Goal: Transaction & Acquisition: Purchase product/service

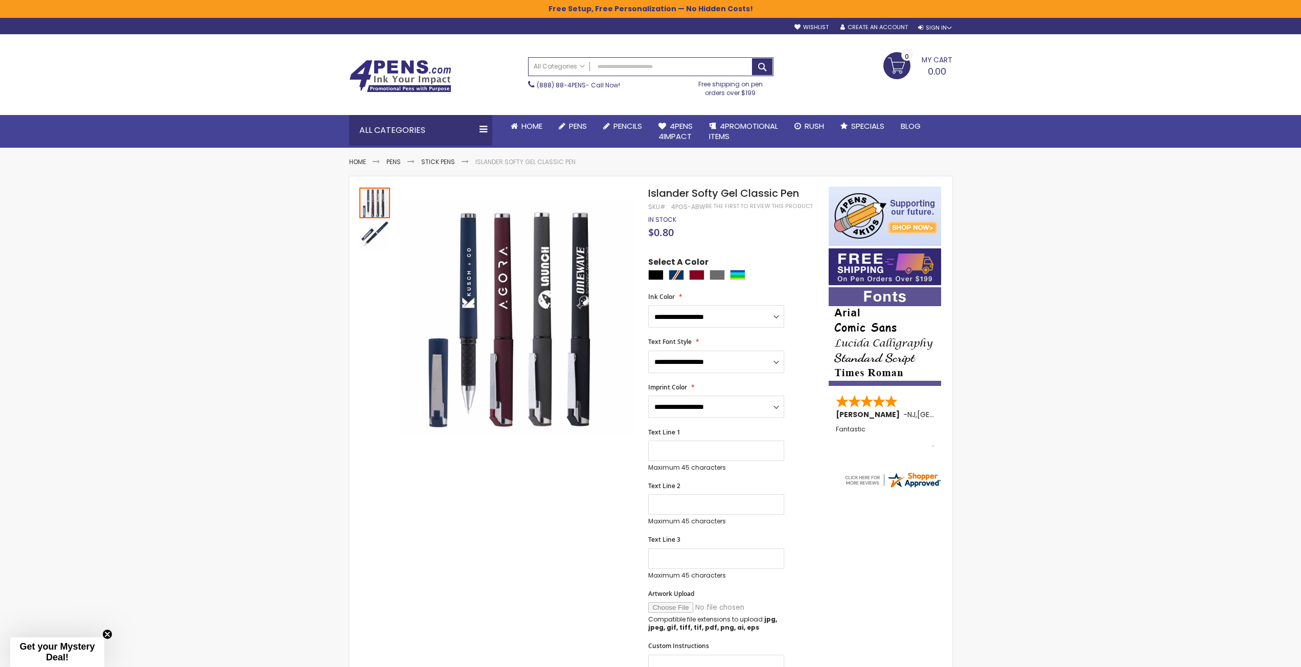
click at [673, 276] on div at bounding box center [735, 276] width 175 height 13
click at [715, 276] on div "Grey" at bounding box center [717, 275] width 15 height 10
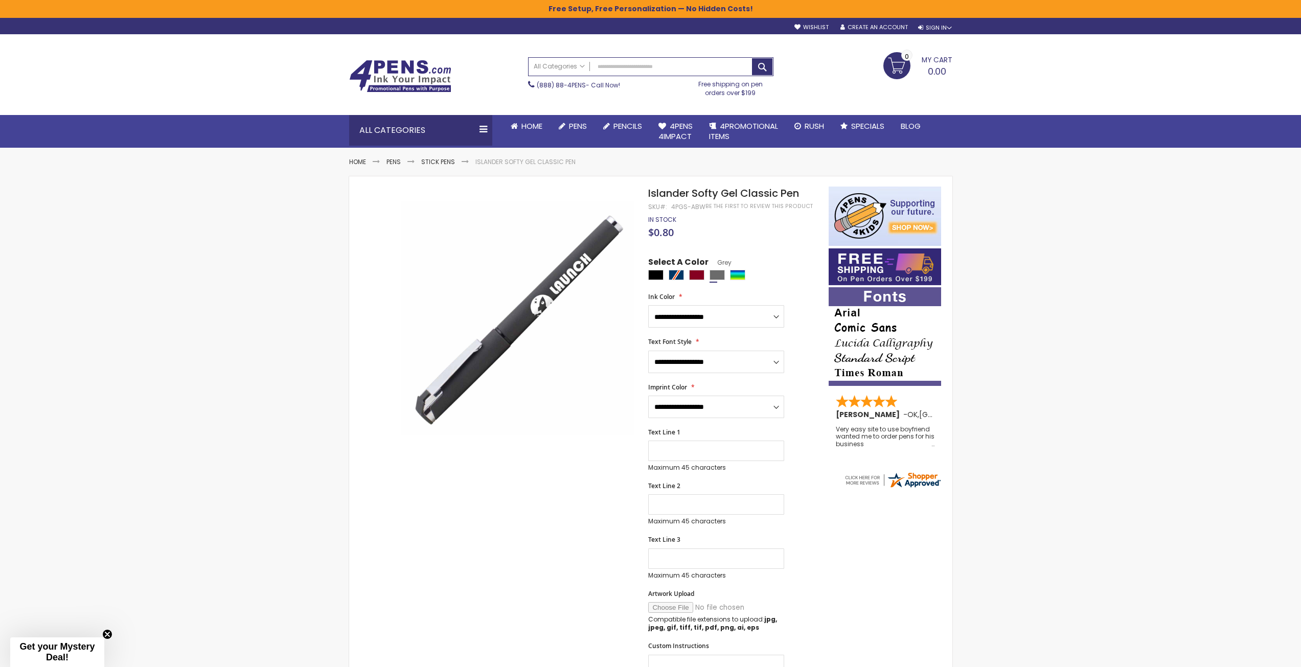
click at [687, 273] on div at bounding box center [735, 276] width 175 height 13
click at [694, 277] on div "Burgundy" at bounding box center [696, 275] width 15 height 10
click at [678, 274] on div at bounding box center [735, 276] width 175 height 13
click at [661, 272] on div "Black" at bounding box center [655, 275] width 15 height 10
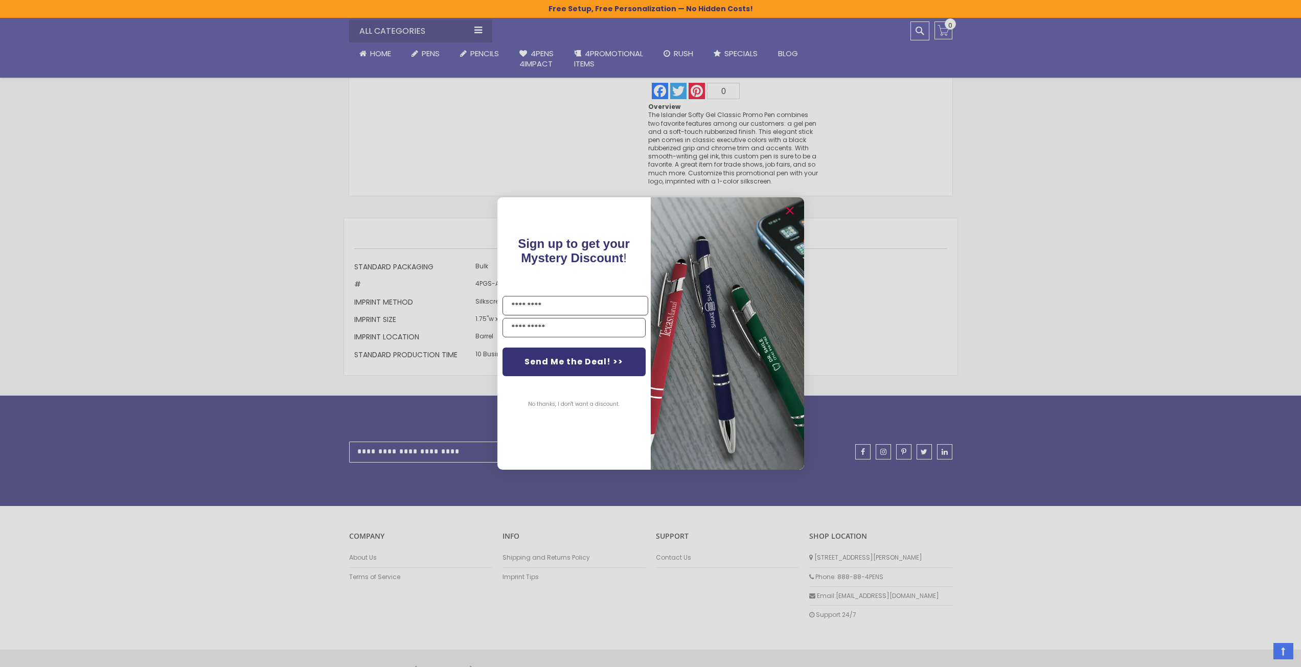
scroll to position [905, 0]
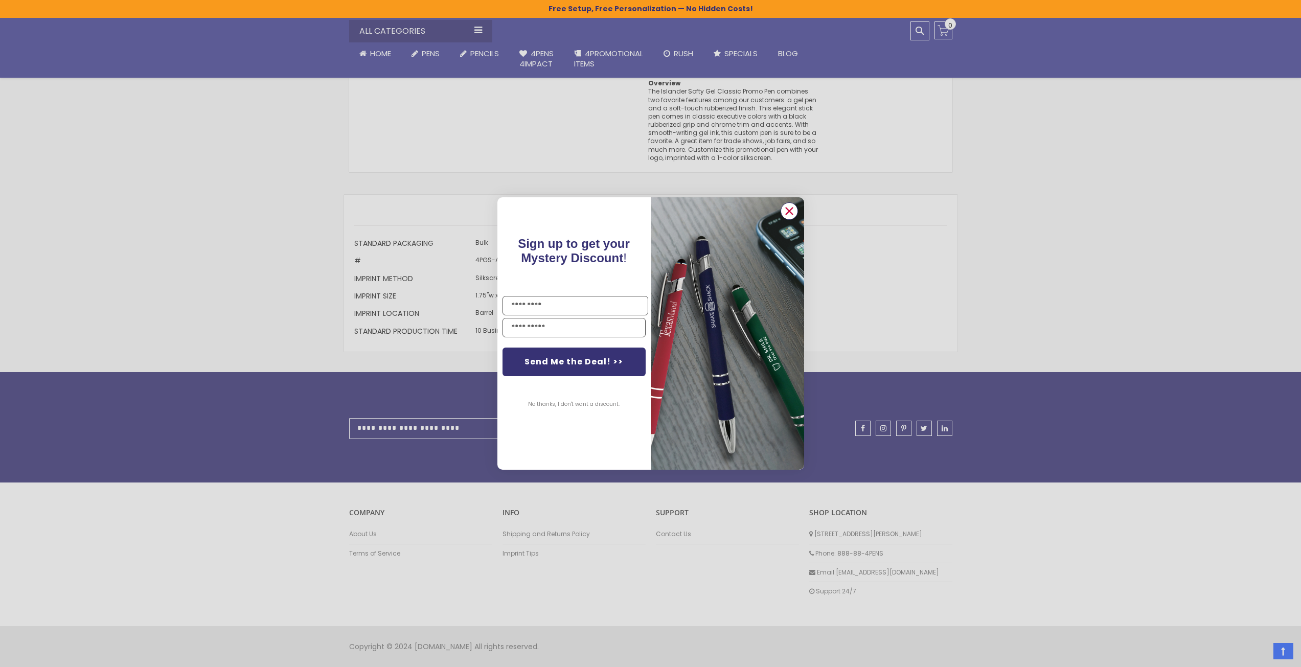
click at [793, 209] on circle "Close dialog" at bounding box center [788, 210] width 15 height 15
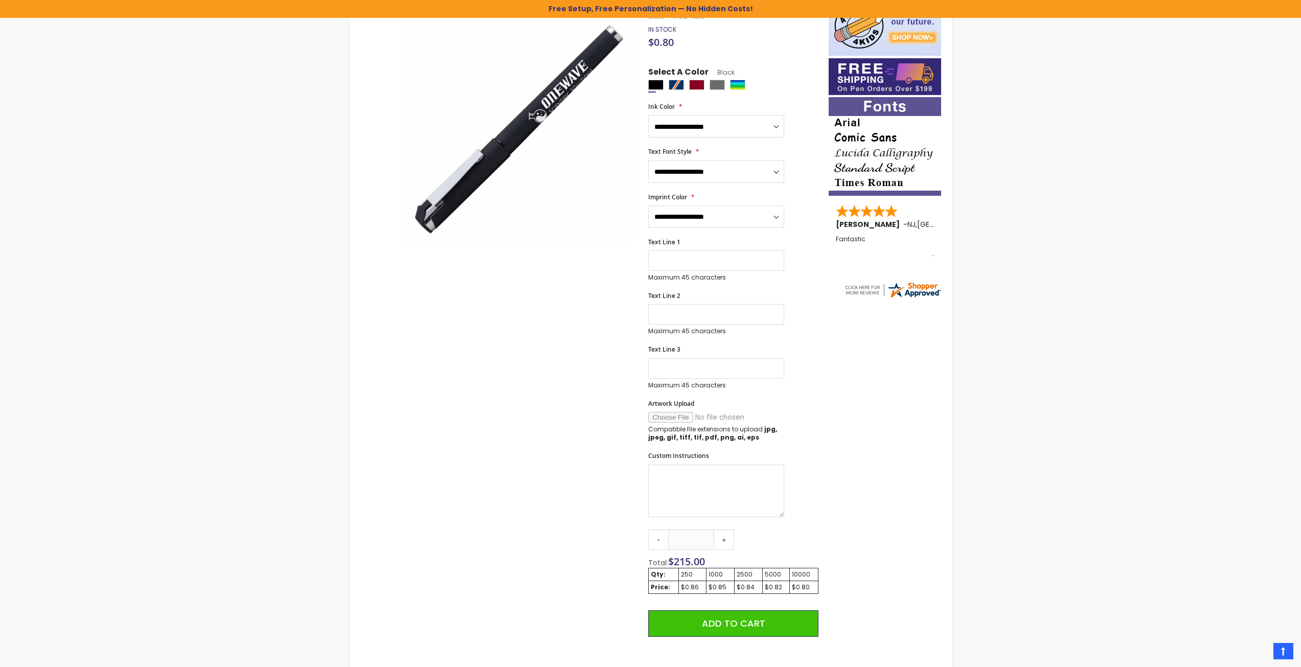
scroll to position [0, 0]
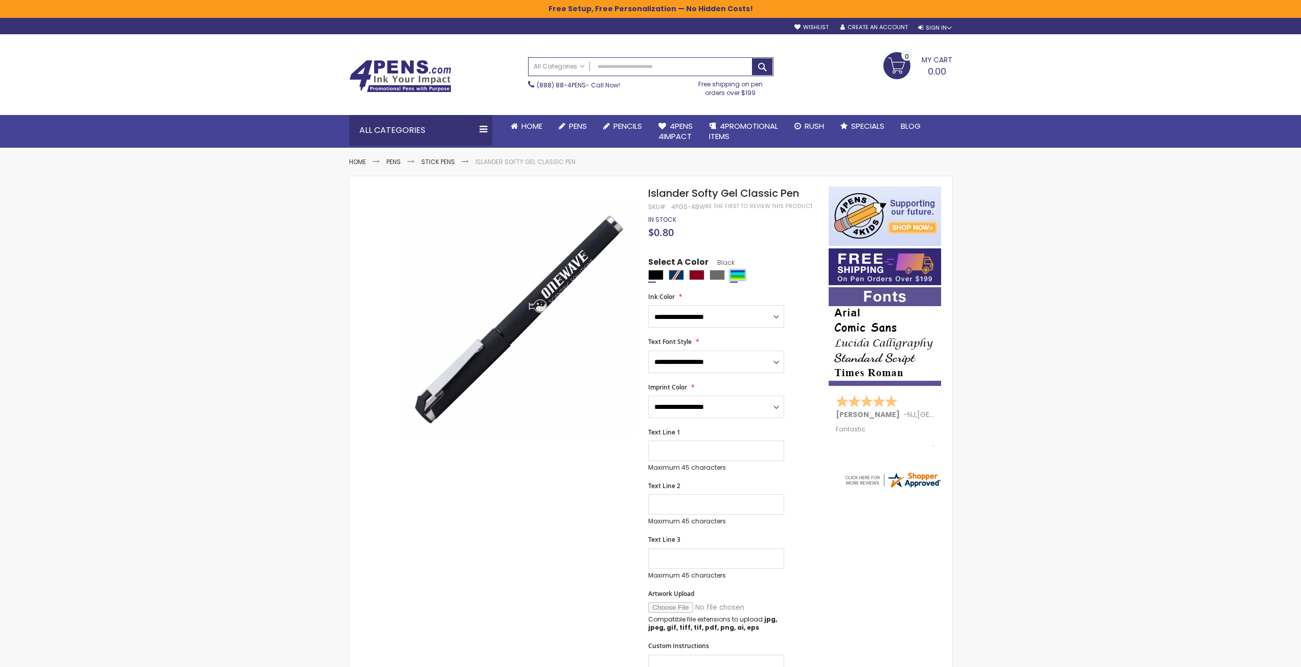
click at [736, 272] on div "Assorted" at bounding box center [737, 275] width 15 height 10
type input "****"
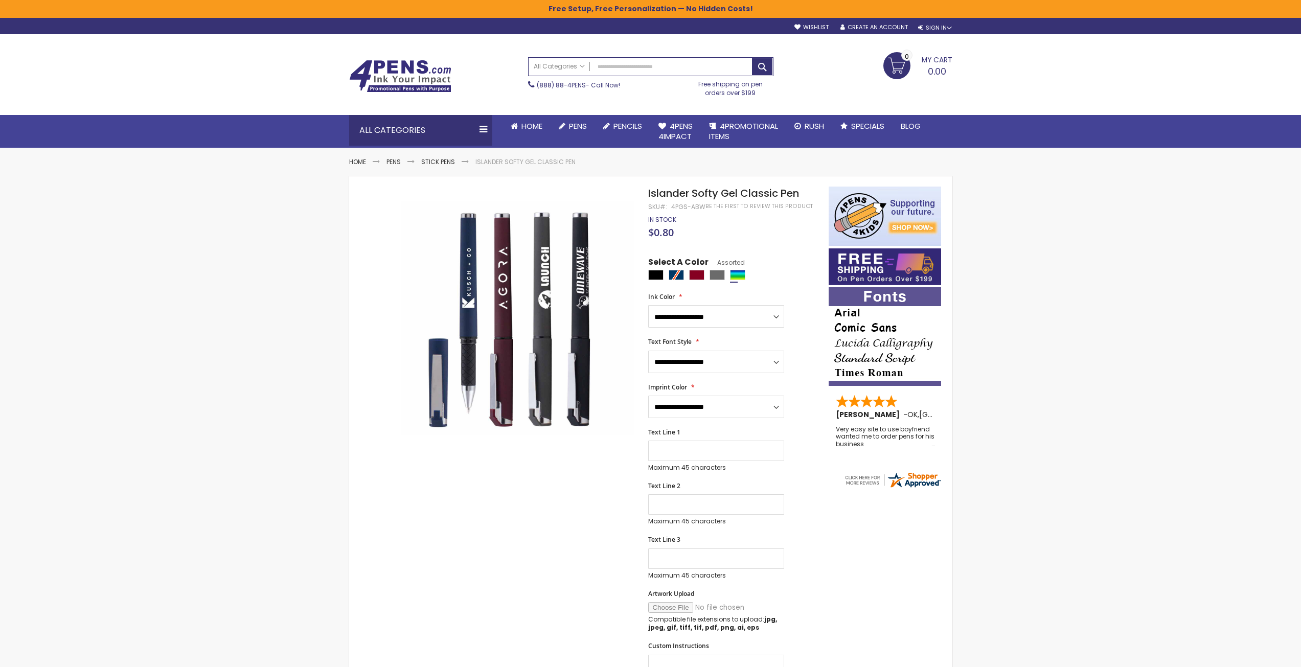
click at [555, 528] on div "Skip to the end of the images gallery Skip to the beginning of the images galle…" at bounding box center [588, 627] width 469 height 881
drag, startPoint x: 650, startPoint y: 193, endPoint x: 799, endPoint y: 195, distance: 148.8
click at [799, 195] on span "Islander Softy Gel Classic Pen" at bounding box center [723, 193] width 151 height 14
copy span "Islander Softy Gel Classic Pen"
